Goal: Check status

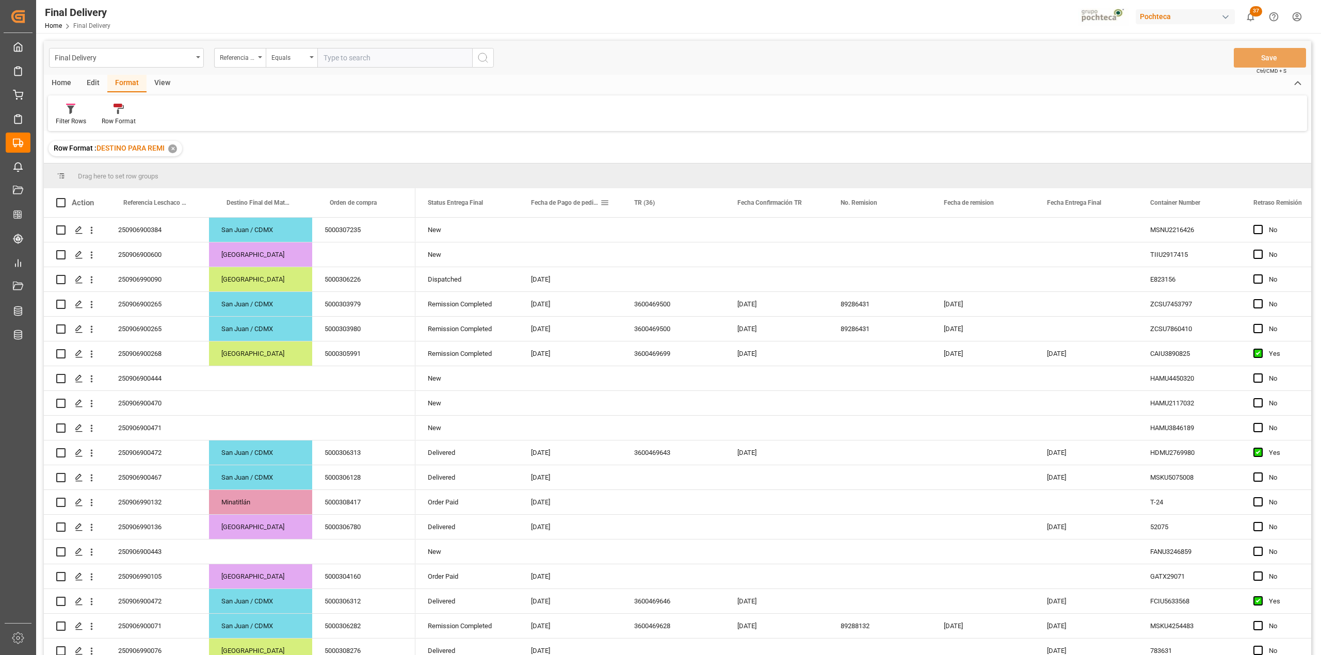
click at [606, 204] on span at bounding box center [604, 202] width 9 height 9
click at [674, 200] on span "filter" at bounding box center [677, 204] width 9 height 9
click at [700, 235] on span "Filtering operator" at bounding box center [697, 232] width 9 height 9
click at [657, 297] on div "In range" at bounding box center [652, 298] width 101 height 17
click at [693, 249] on input "date" at bounding box center [652, 258] width 101 height 21
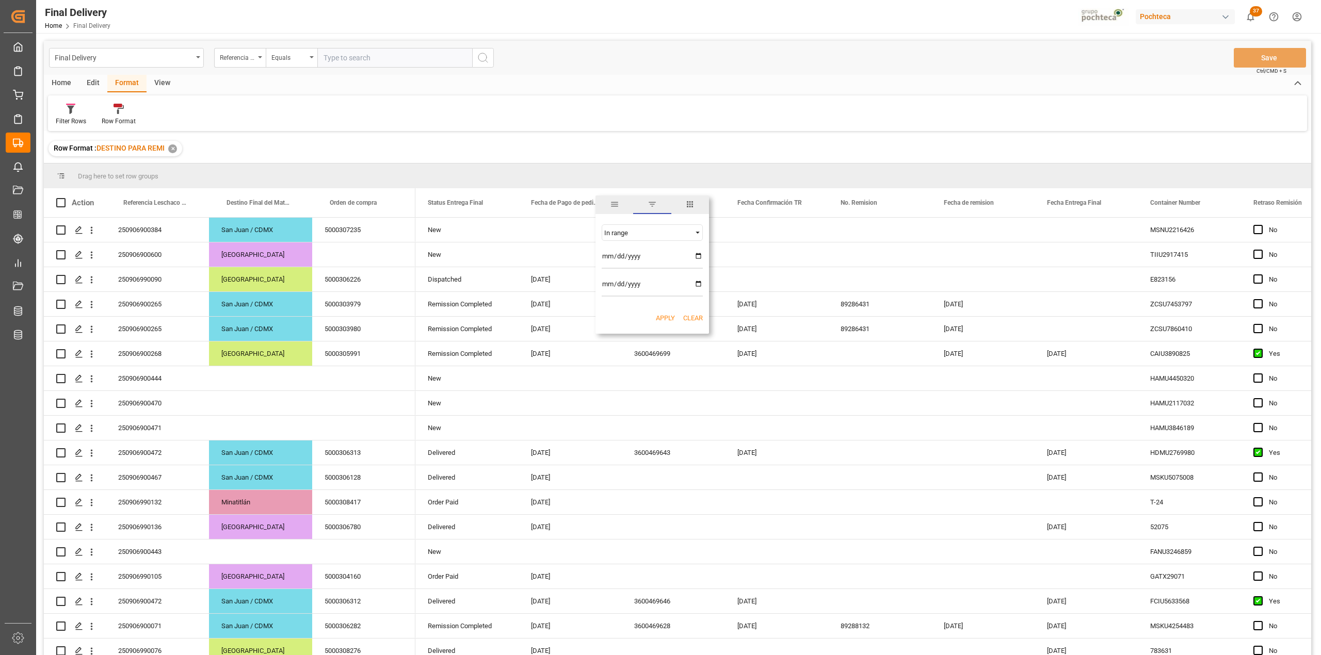
click at [702, 261] on input "date" at bounding box center [652, 258] width 101 height 21
click at [698, 256] on input "date" at bounding box center [652, 258] width 101 height 21
type input "[DATE]"
click at [694, 283] on input "date" at bounding box center [652, 286] width 101 height 21
type input "[DATE]"
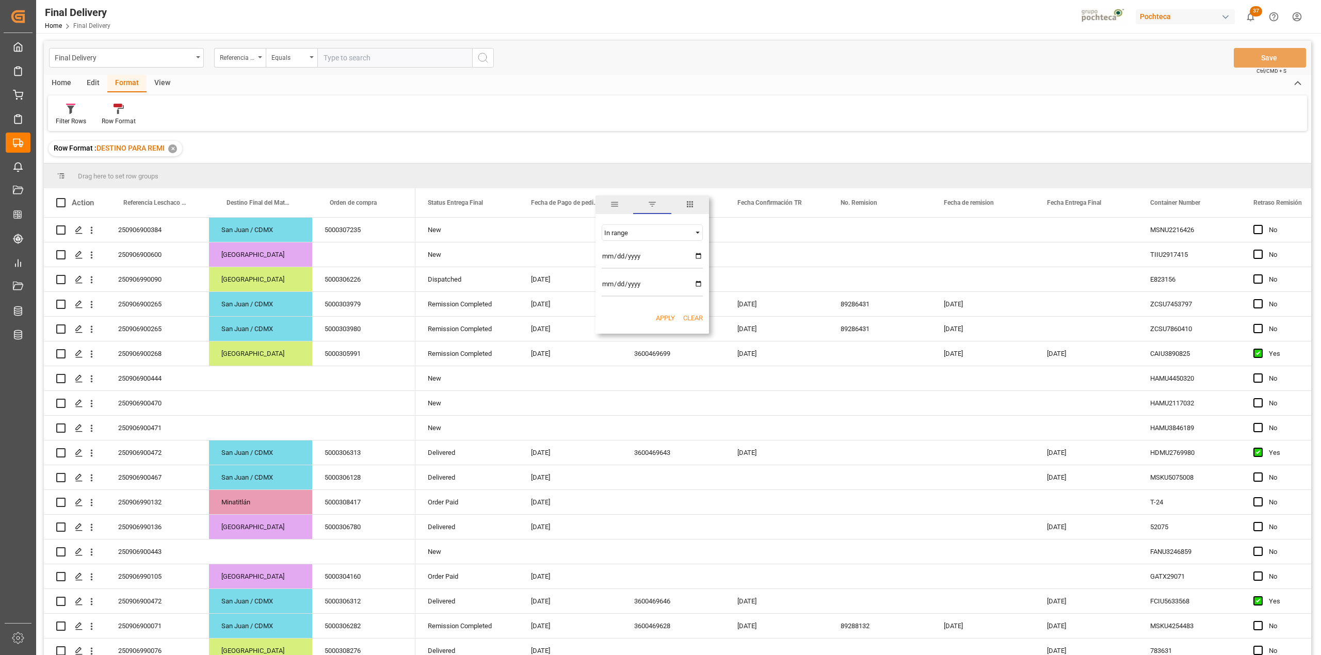
click at [671, 318] on button "Apply" at bounding box center [665, 318] width 19 height 10
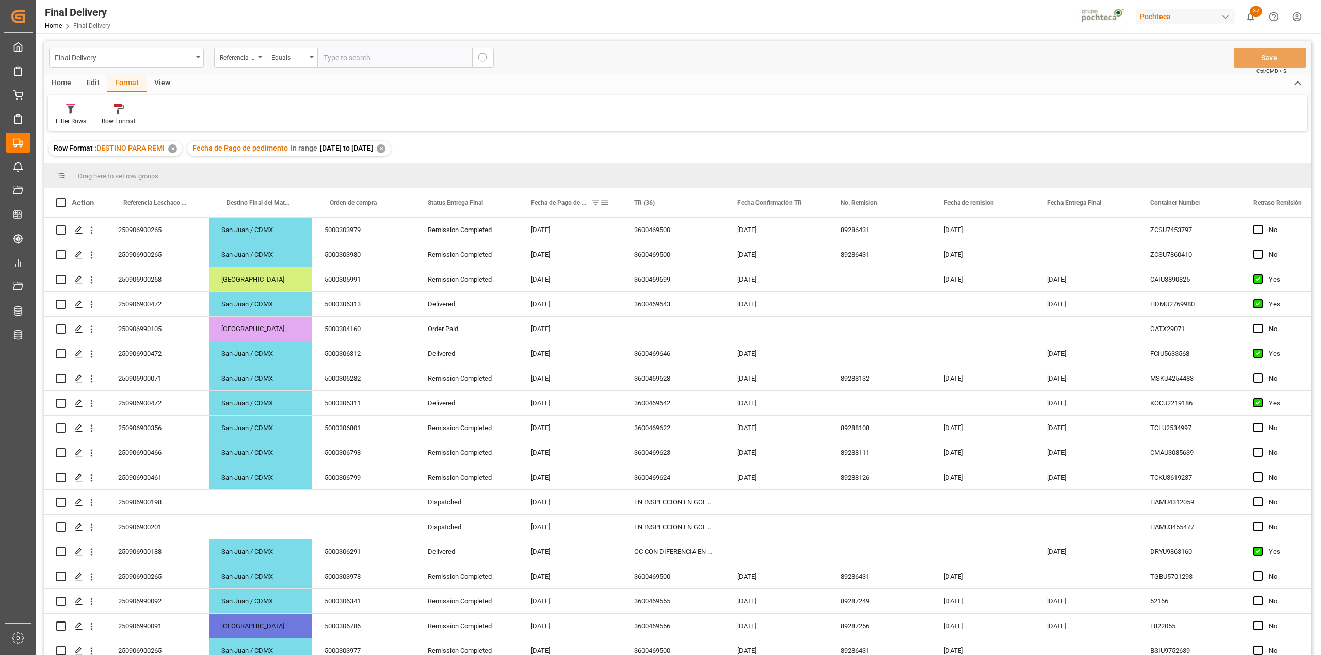
click at [608, 203] on span at bounding box center [604, 202] width 9 height 9
click at [698, 284] on input "[DATE]" at bounding box center [652, 286] width 101 height 21
type input "[DATE]"
click at [667, 316] on button "Apply" at bounding box center [665, 318] width 19 height 10
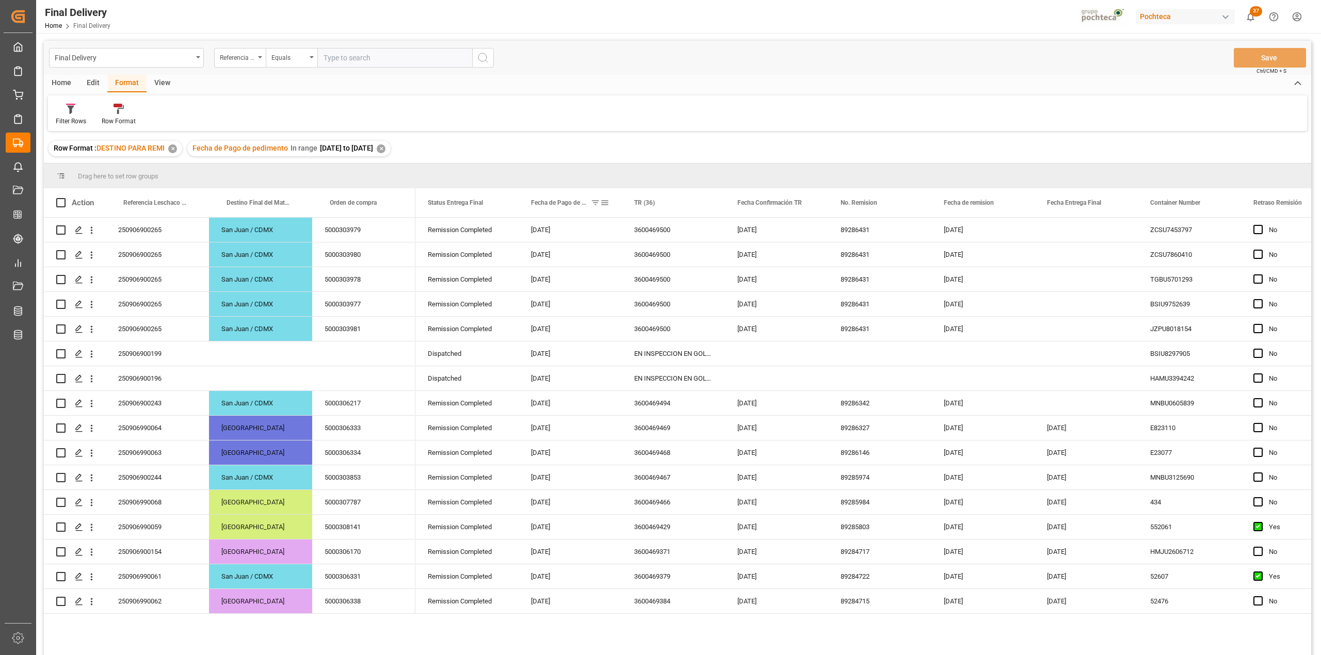
click at [606, 199] on span at bounding box center [604, 202] width 9 height 9
click at [696, 254] on input "[DATE]" at bounding box center [652, 258] width 101 height 21
type input "[DATE]"
click at [698, 289] on input "[DATE]" at bounding box center [652, 286] width 101 height 21
click at [697, 282] on input "[DATE]" at bounding box center [652, 286] width 101 height 21
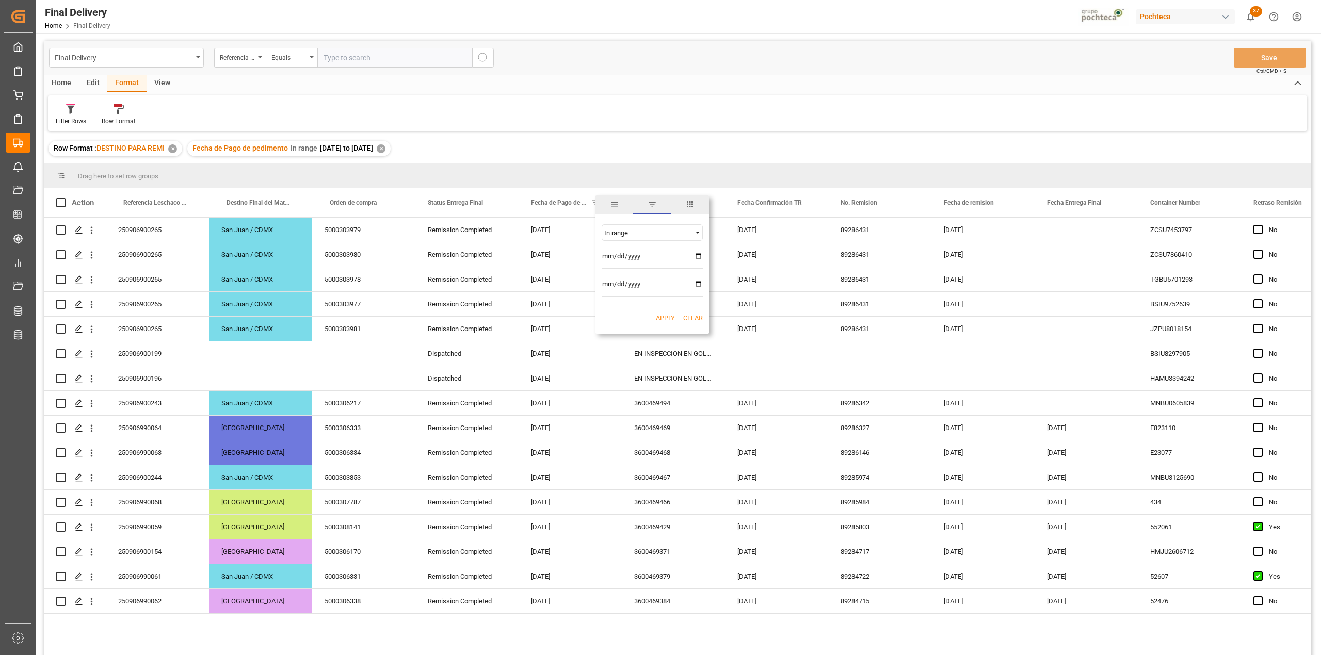
type input "[DATE]"
click at [670, 314] on button "Apply" at bounding box center [665, 318] width 19 height 10
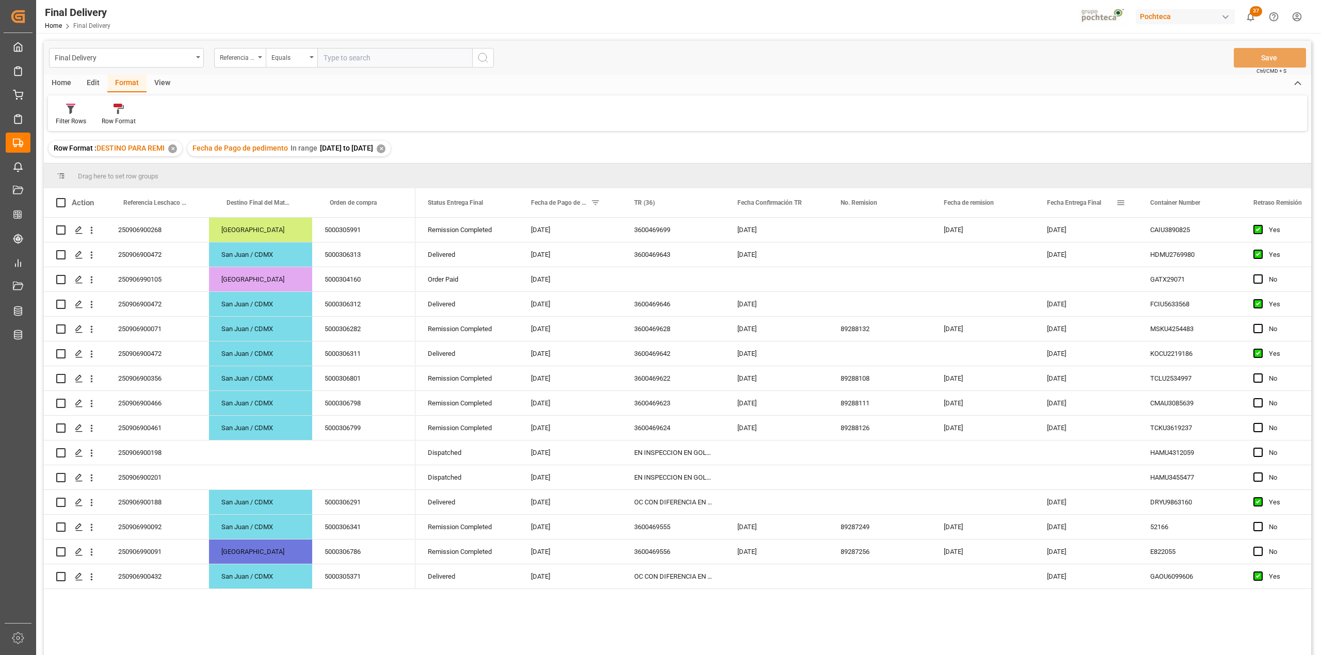
click at [1064, 206] on span "Fecha Entrega Final" at bounding box center [1074, 202] width 54 height 7
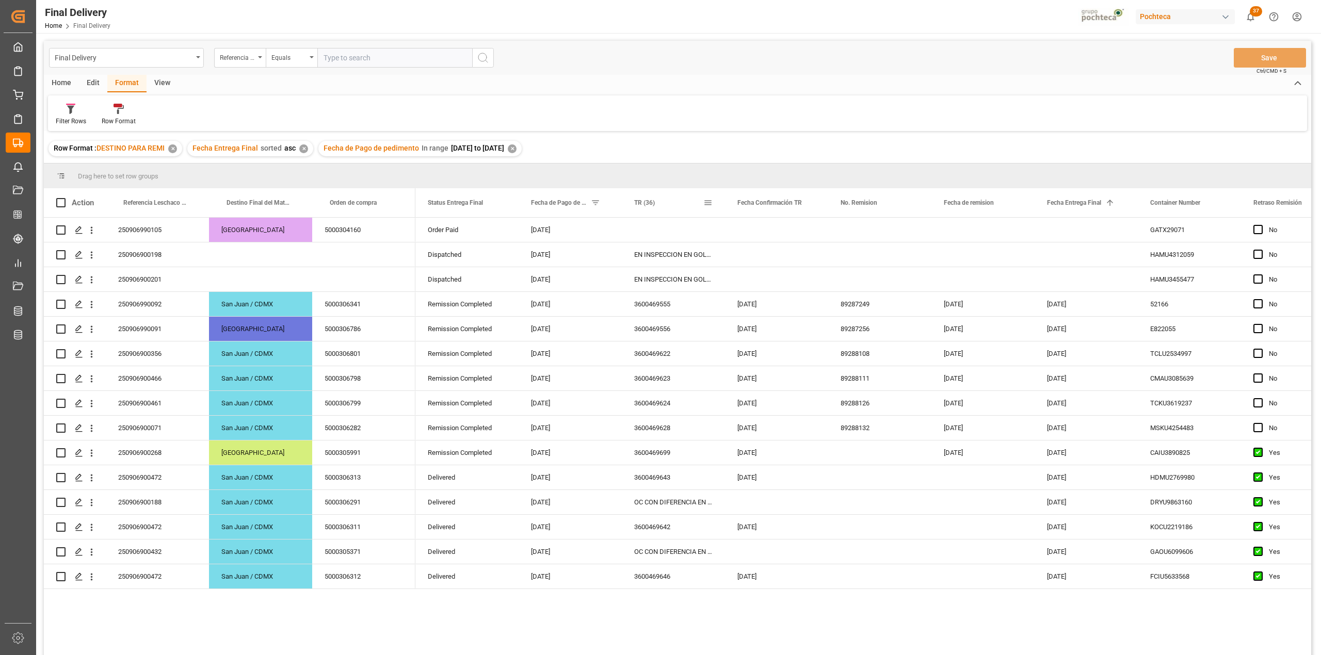
click at [649, 201] on span "TR (36)" at bounding box center [644, 202] width 21 height 7
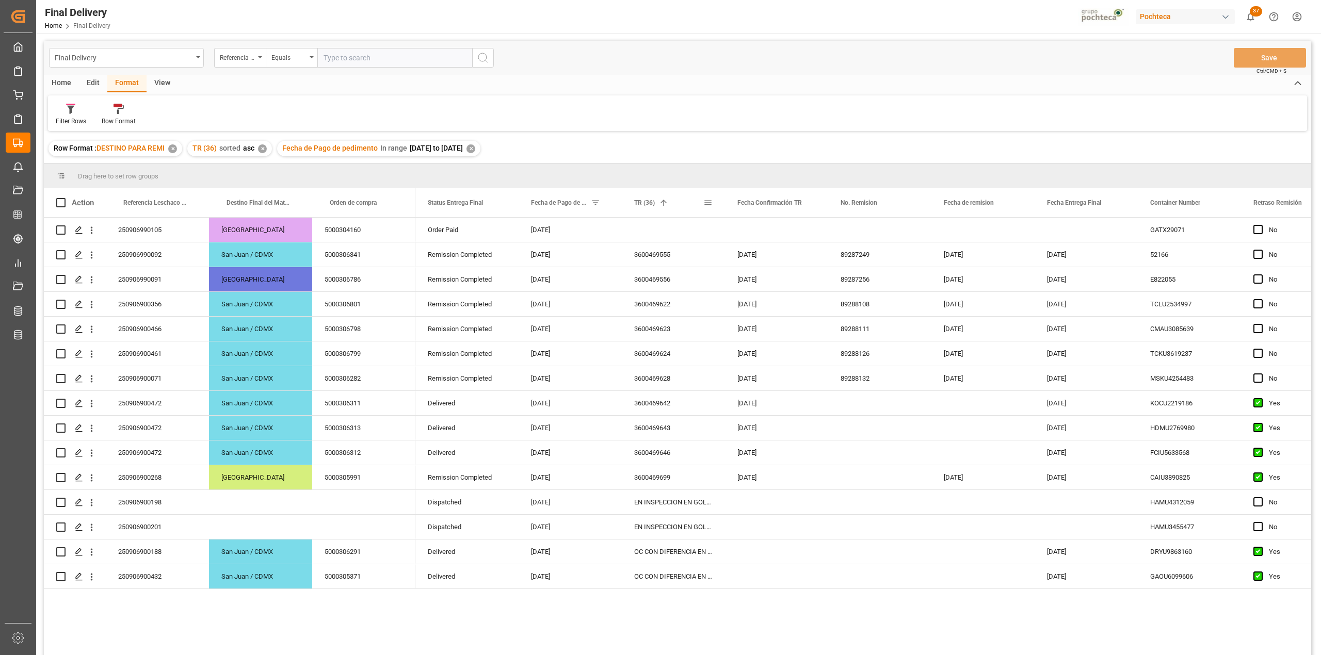
click at [652, 205] on span "TR (36)" at bounding box center [644, 202] width 21 height 7
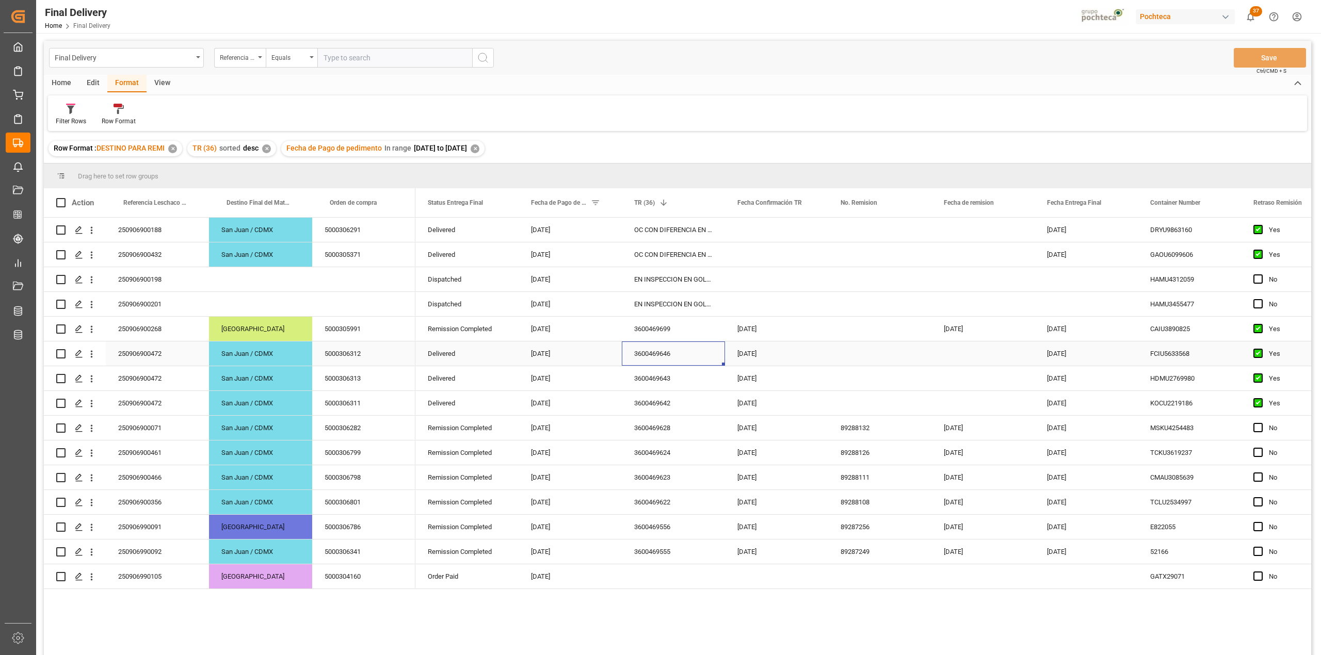
click at [643, 354] on div "3600469646" at bounding box center [673, 354] width 103 height 24
